Goal: Task Accomplishment & Management: Manage account settings

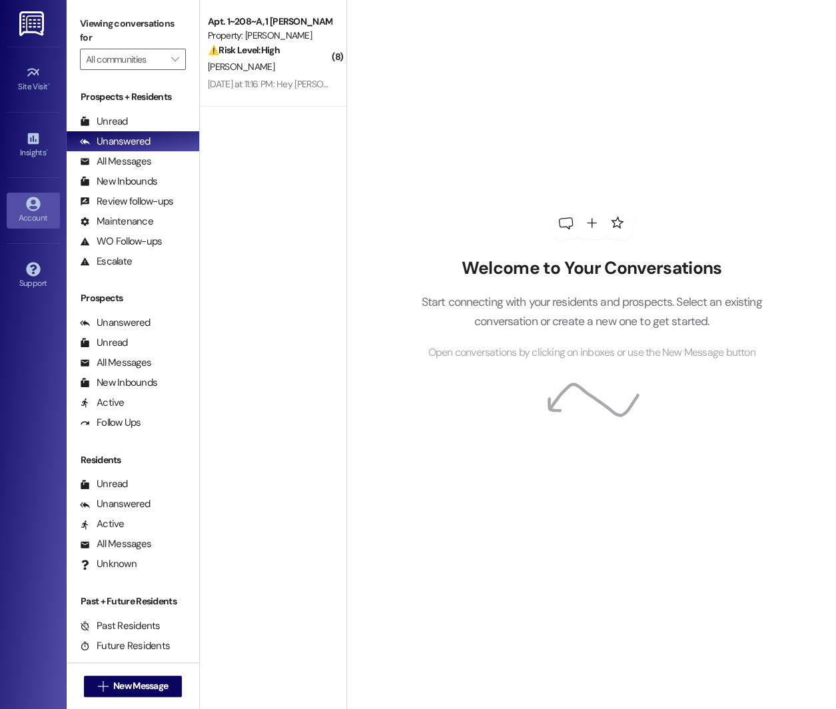
click at [34, 202] on icon at bounding box center [33, 203] width 15 height 15
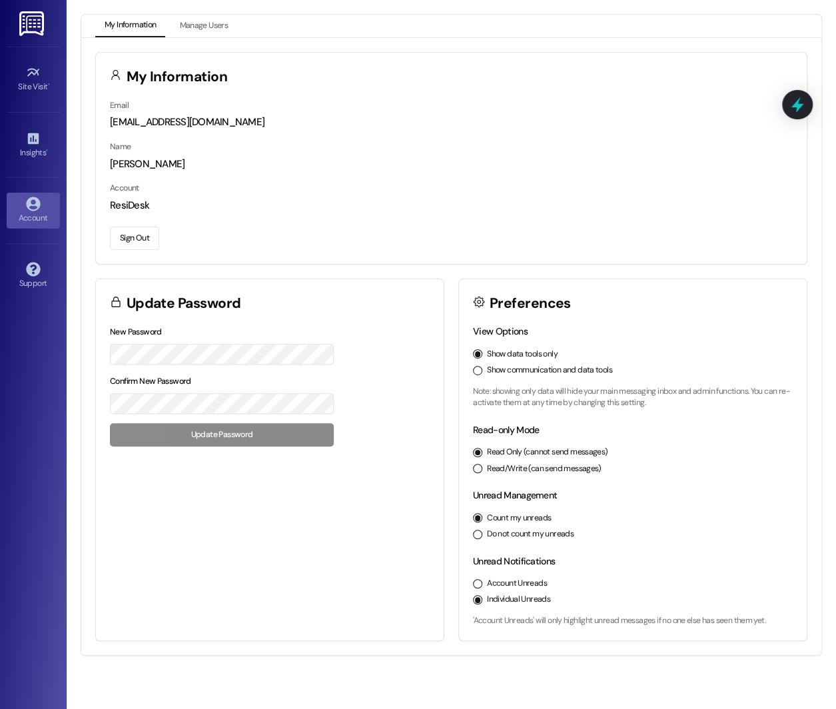
click at [131, 236] on button "Sign Out" at bounding box center [134, 237] width 49 height 23
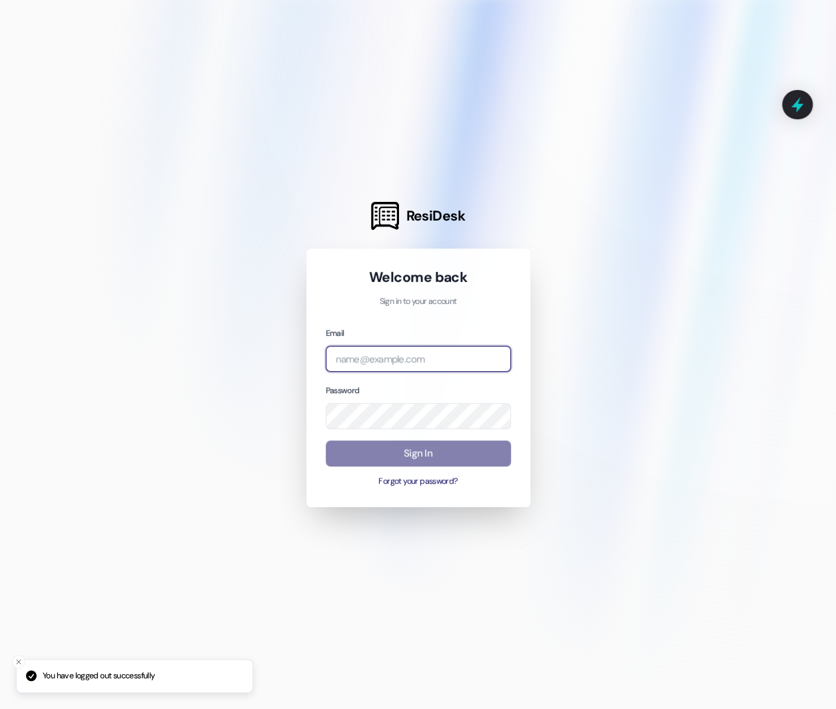
click at [417, 357] on input "email" at bounding box center [418, 359] width 185 height 26
type input "[EMAIL_ADDRESS][DOMAIN_NAME]"
